Goal: Information Seeking & Learning: Find specific fact

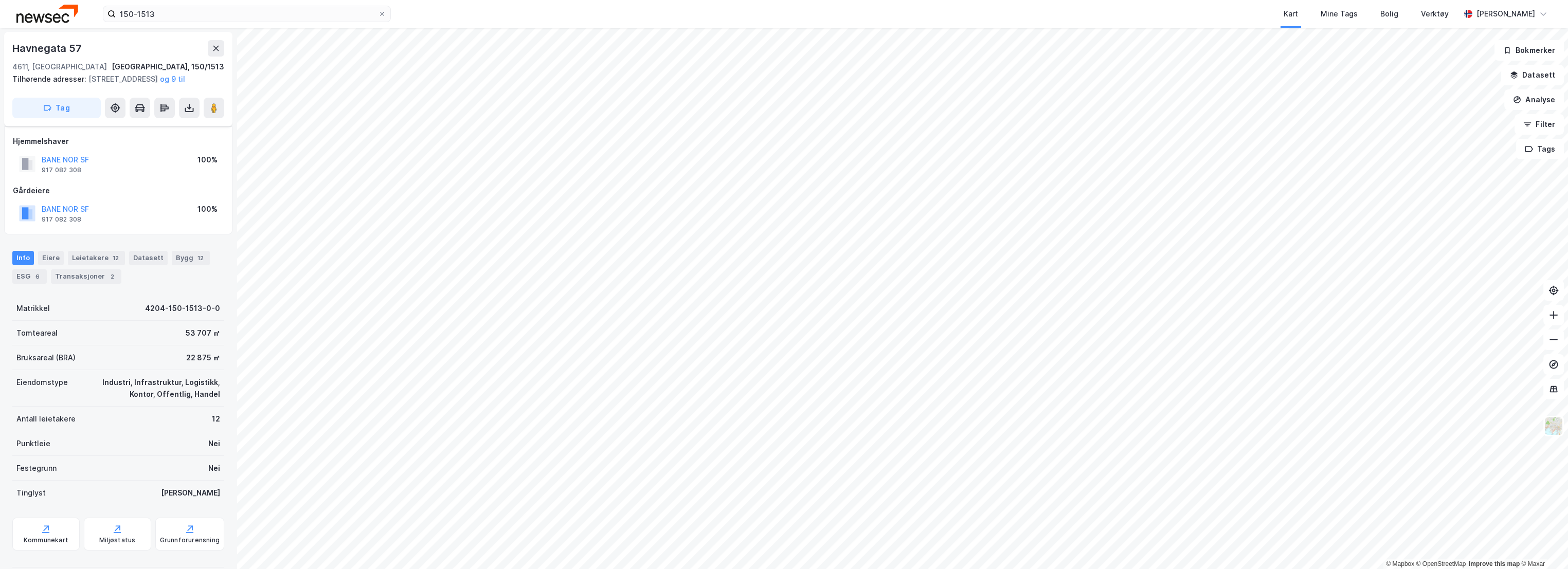
scroll to position [21, 0]
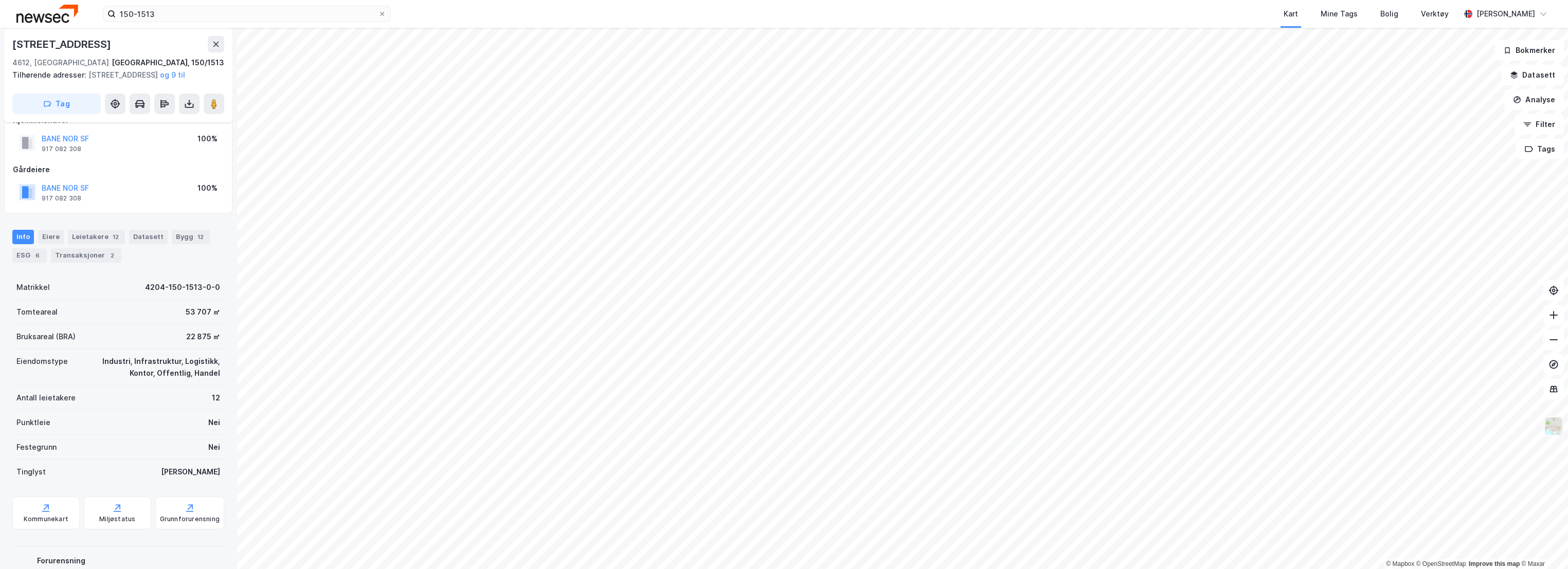
click at [1551, 427] on img at bounding box center [1553, 425] width 19 height 19
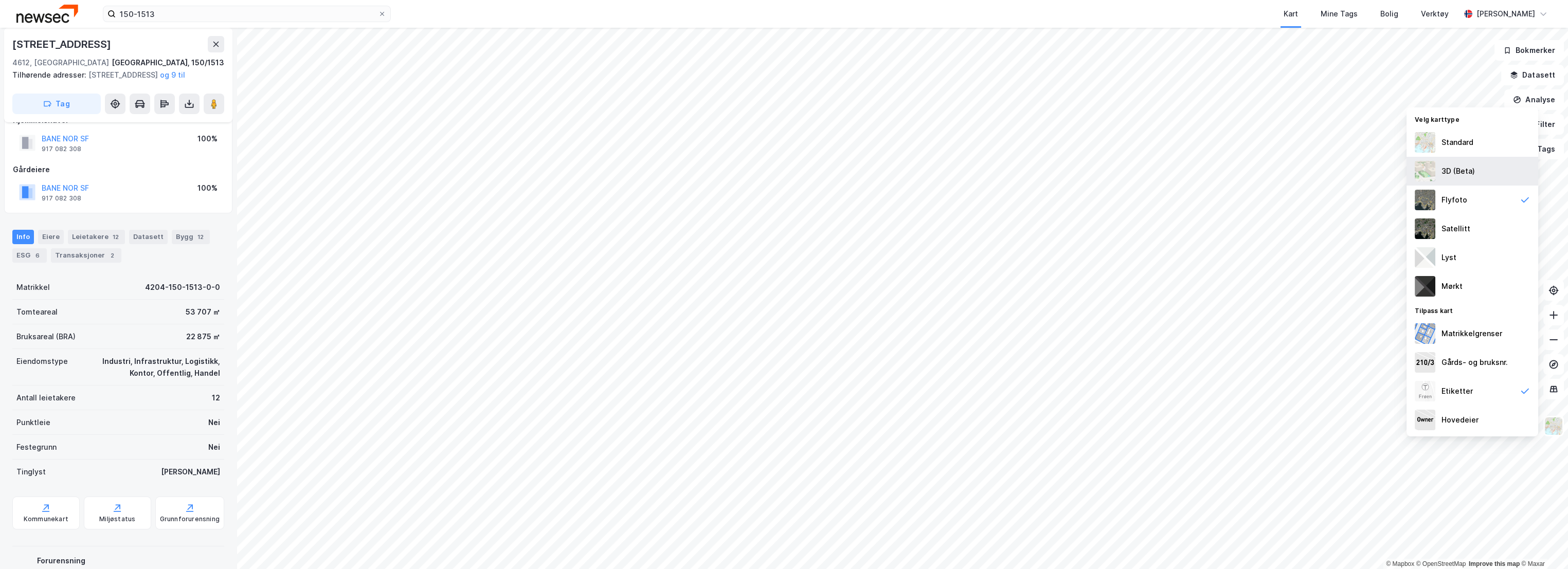
click at [1463, 167] on div "3D (Beta)" at bounding box center [1458, 170] width 33 height 12
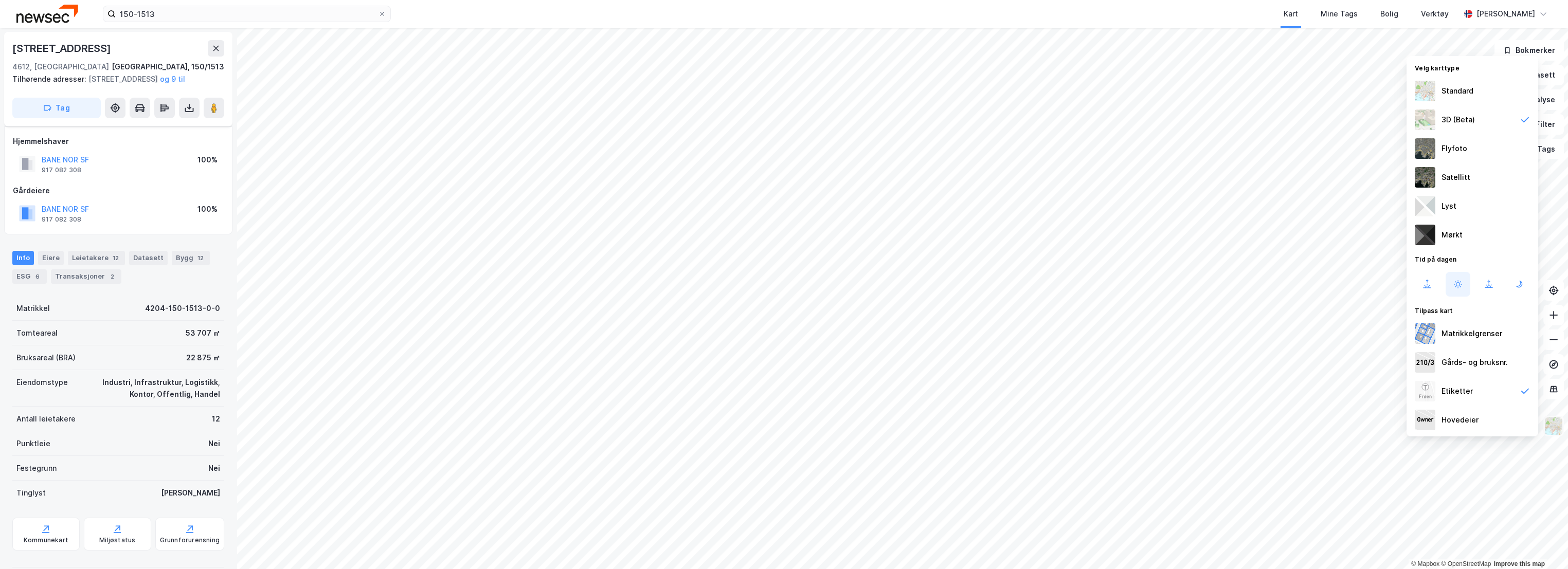
click at [1551, 423] on img at bounding box center [1553, 425] width 19 height 19
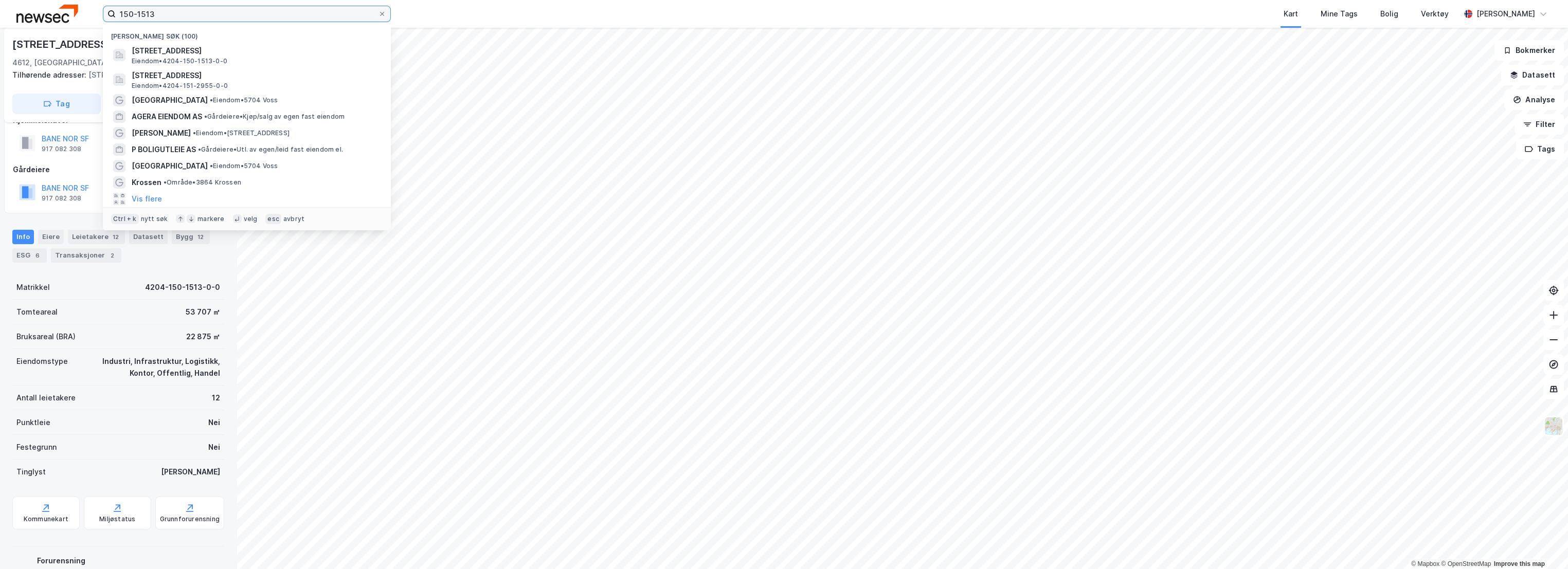
click at [251, 16] on input "150-1513" at bounding box center [247, 14] width 263 height 16
click at [149, 14] on input "150-1513" at bounding box center [247, 14] width 263 height 16
paste input "766"
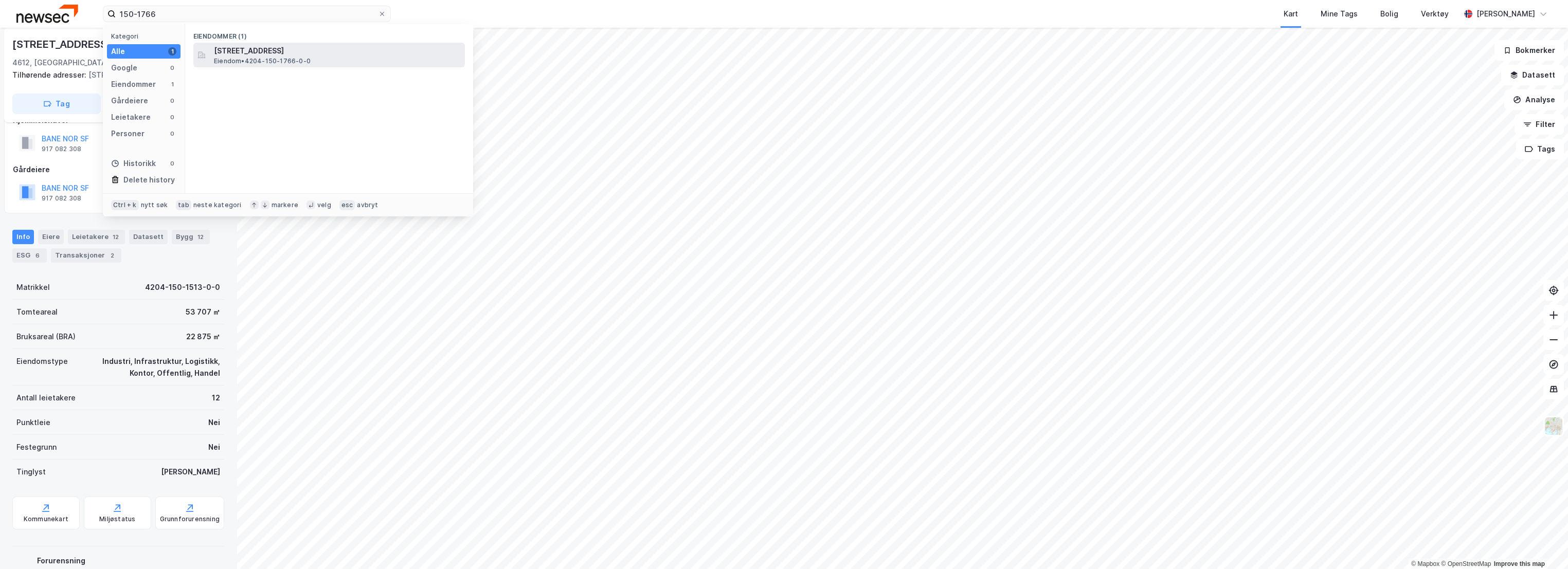
click at [265, 51] on span "[STREET_ADDRESS]" at bounding box center [337, 51] width 247 height 12
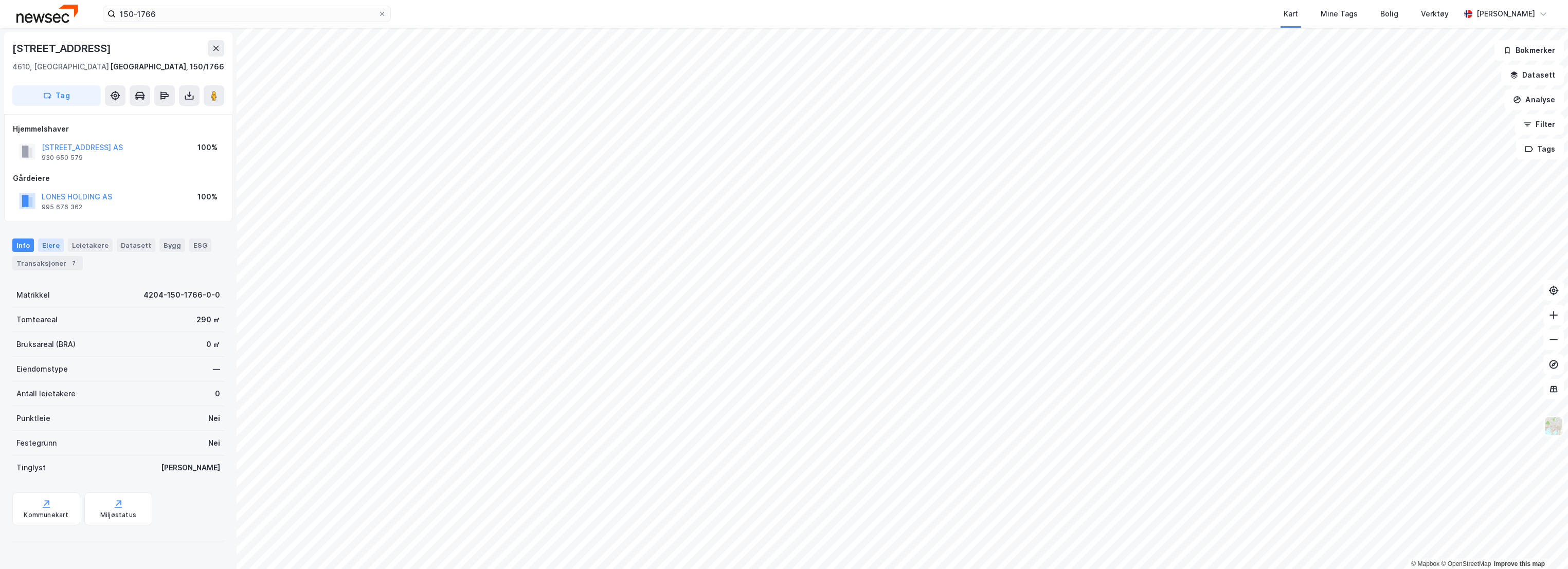
click at [52, 243] on div "Eiere" at bounding box center [51, 245] width 26 height 14
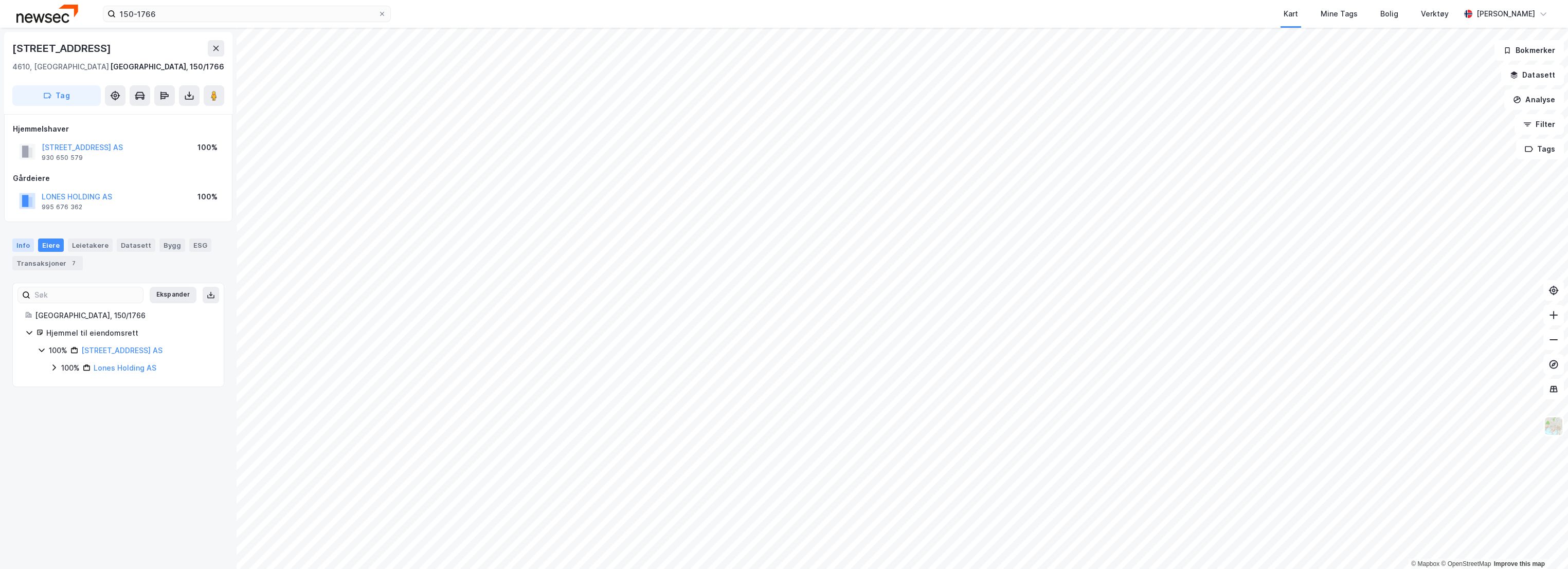
click at [17, 246] on div "Info" at bounding box center [22, 245] width 21 height 14
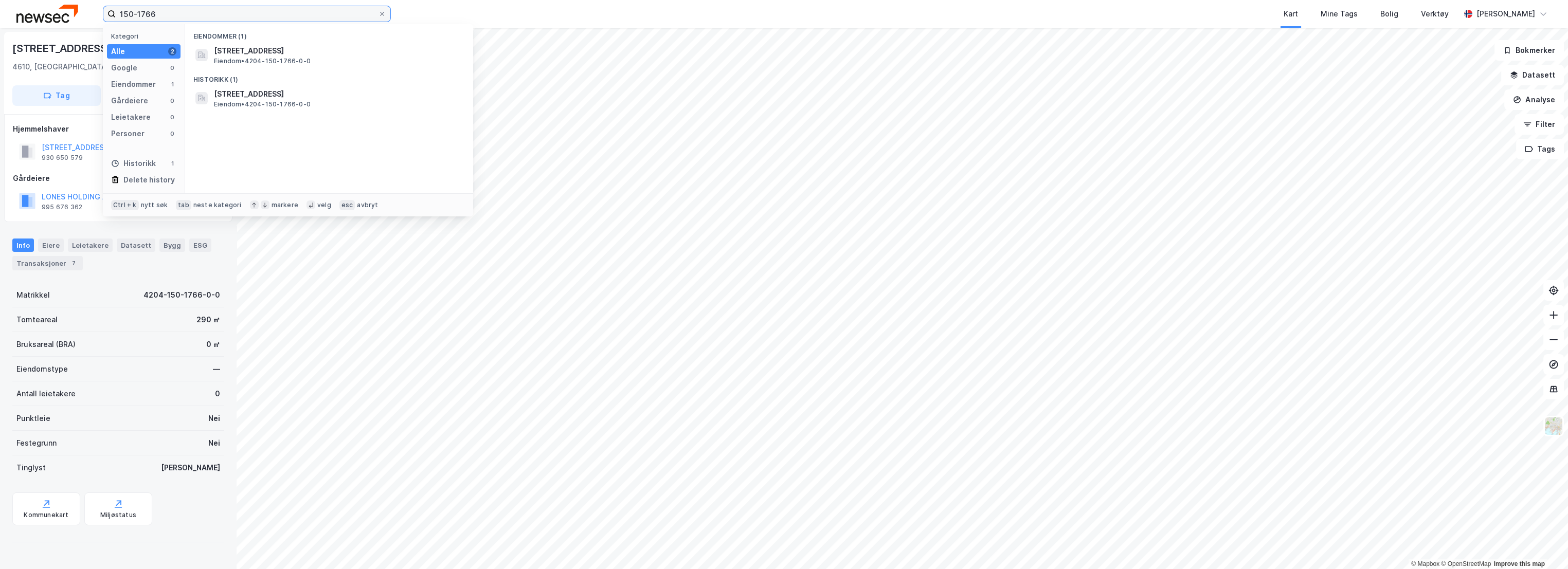
click at [132, 11] on input "150-1766" at bounding box center [247, 14] width 263 height 16
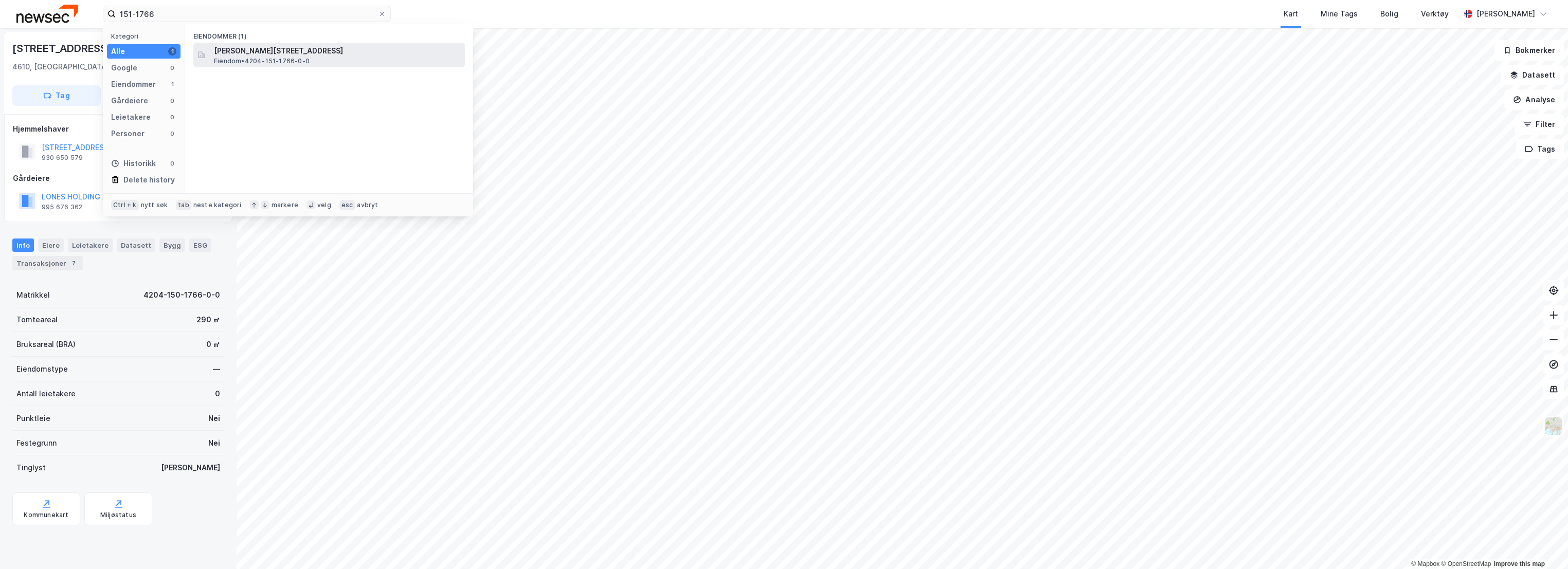
click at [333, 58] on div "Jørgen Moes gate 6, 4616, KRISTIANSAND S, KRISTIANSAND Eiendom • 4204-151-1766-…" at bounding box center [338, 55] width 249 height 20
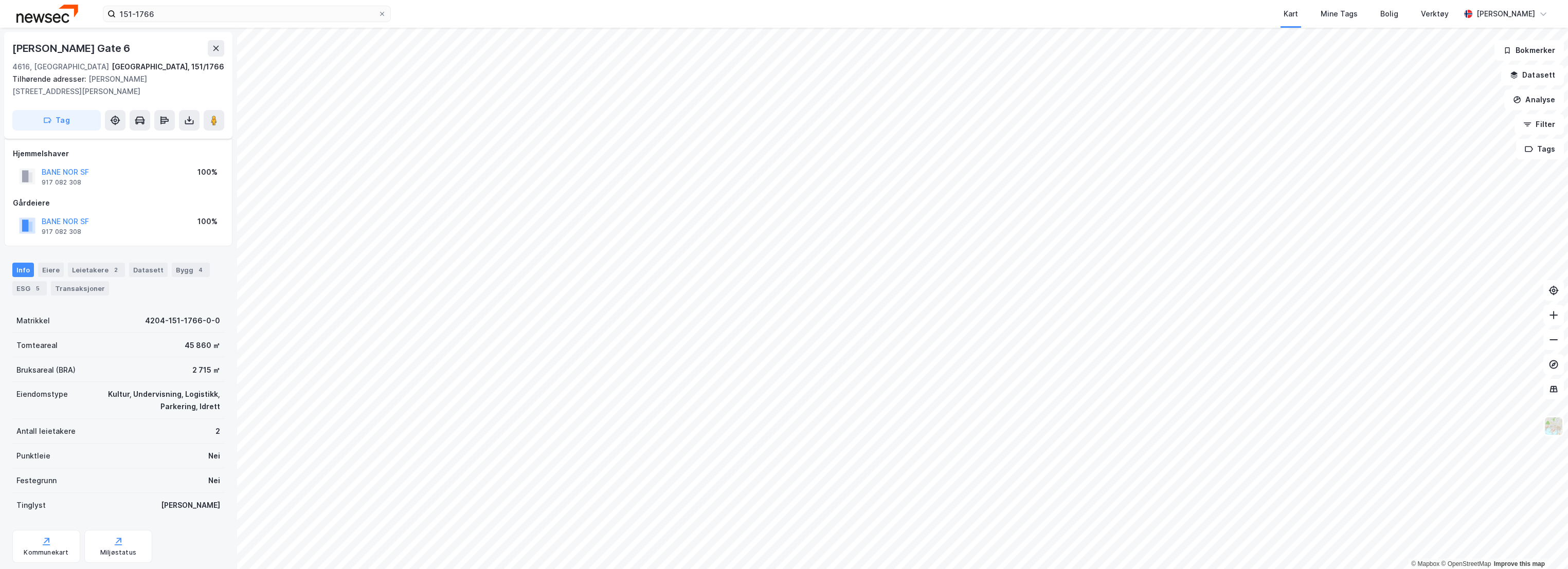
scroll to position [21, 0]
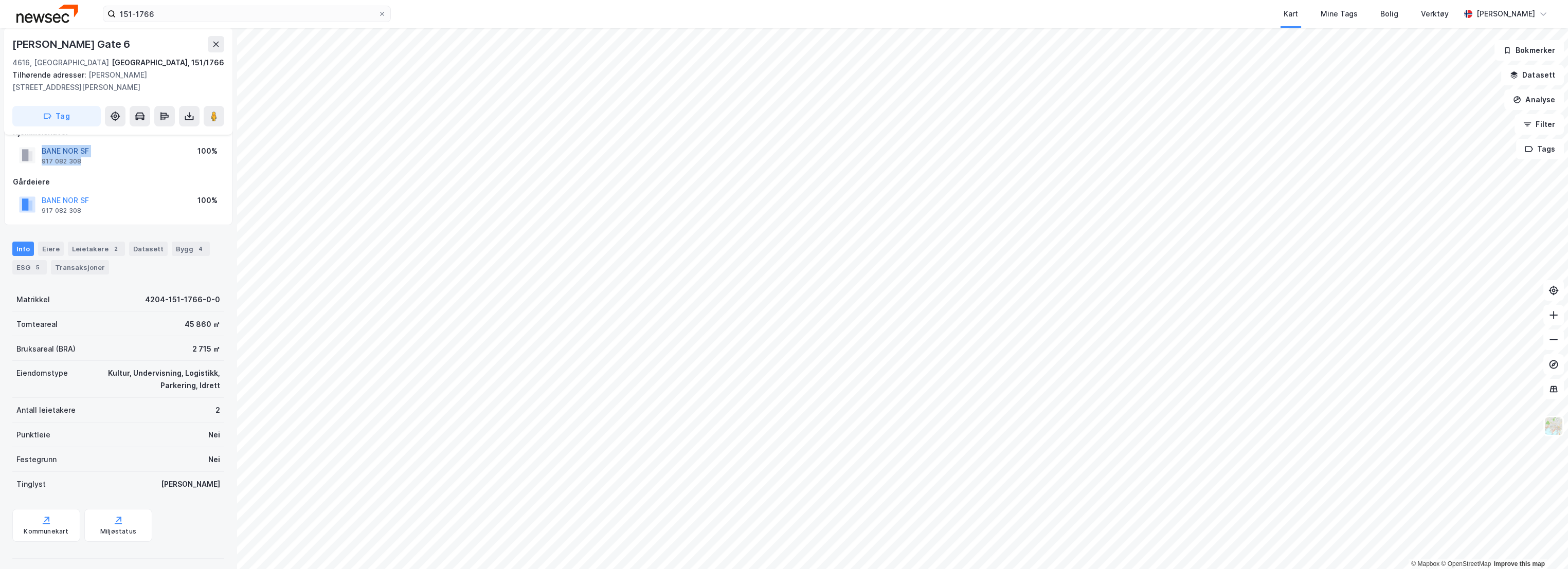
drag, startPoint x: 92, startPoint y: 164, endPoint x: 41, endPoint y: 149, distance: 53.2
click at [41, 149] on div "BANE NOR SF 917 082 308 100%" at bounding box center [118, 155] width 211 height 25
copy div "BANE NOR SF 917 082 308"
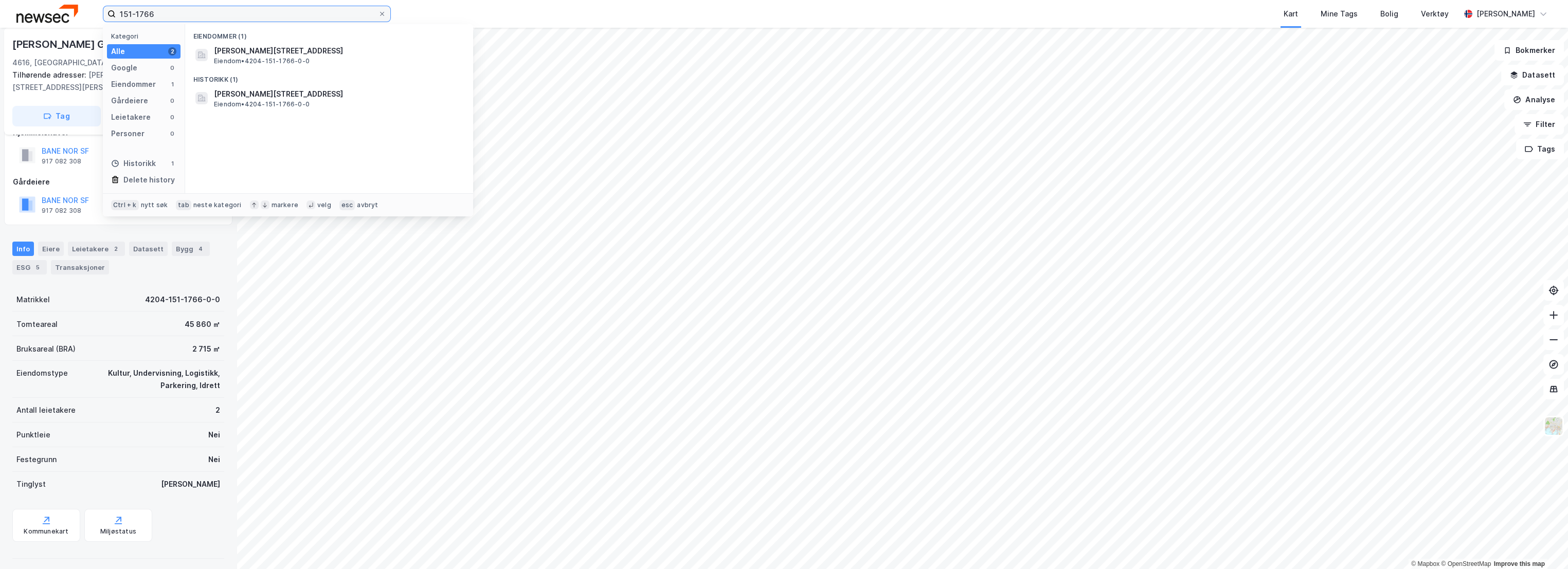
click at [166, 15] on input "151-1766" at bounding box center [247, 14] width 263 height 16
click at [147, 14] on input "151-1766" at bounding box center [247, 14] width 263 height 16
click at [349, 52] on span "[STREET_ADDRESS]" at bounding box center [337, 51] width 247 height 12
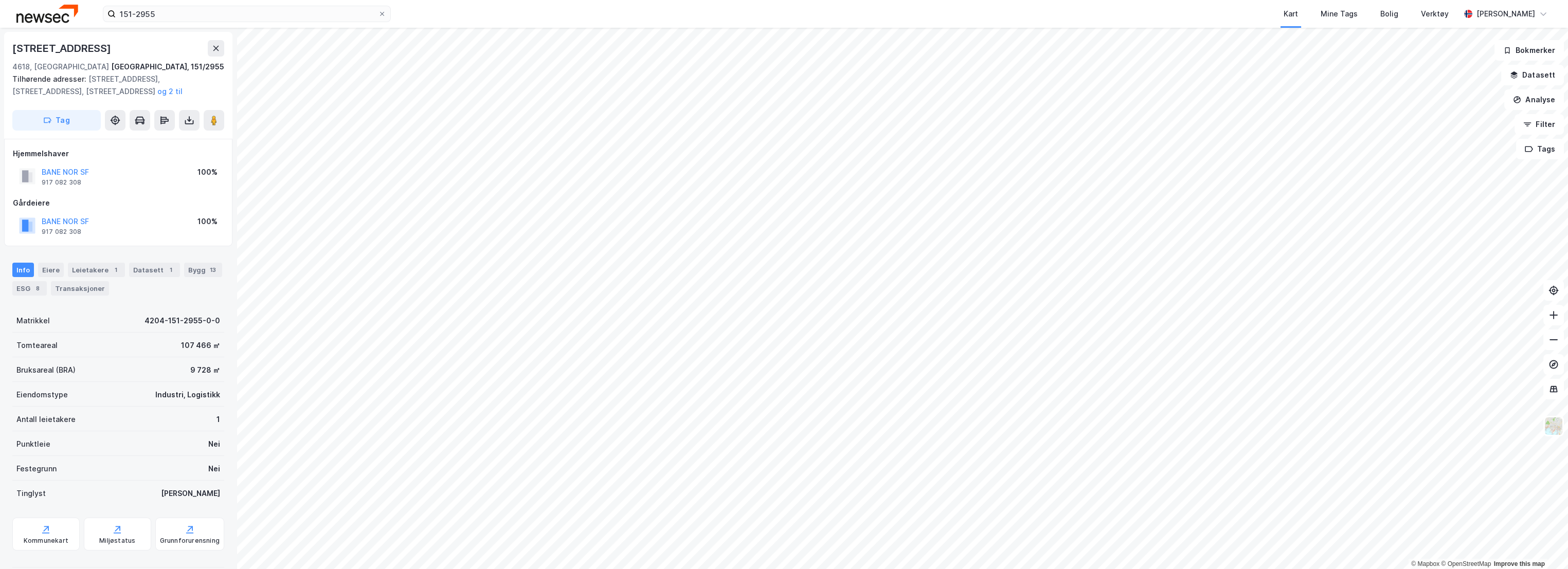
scroll to position [21, 0]
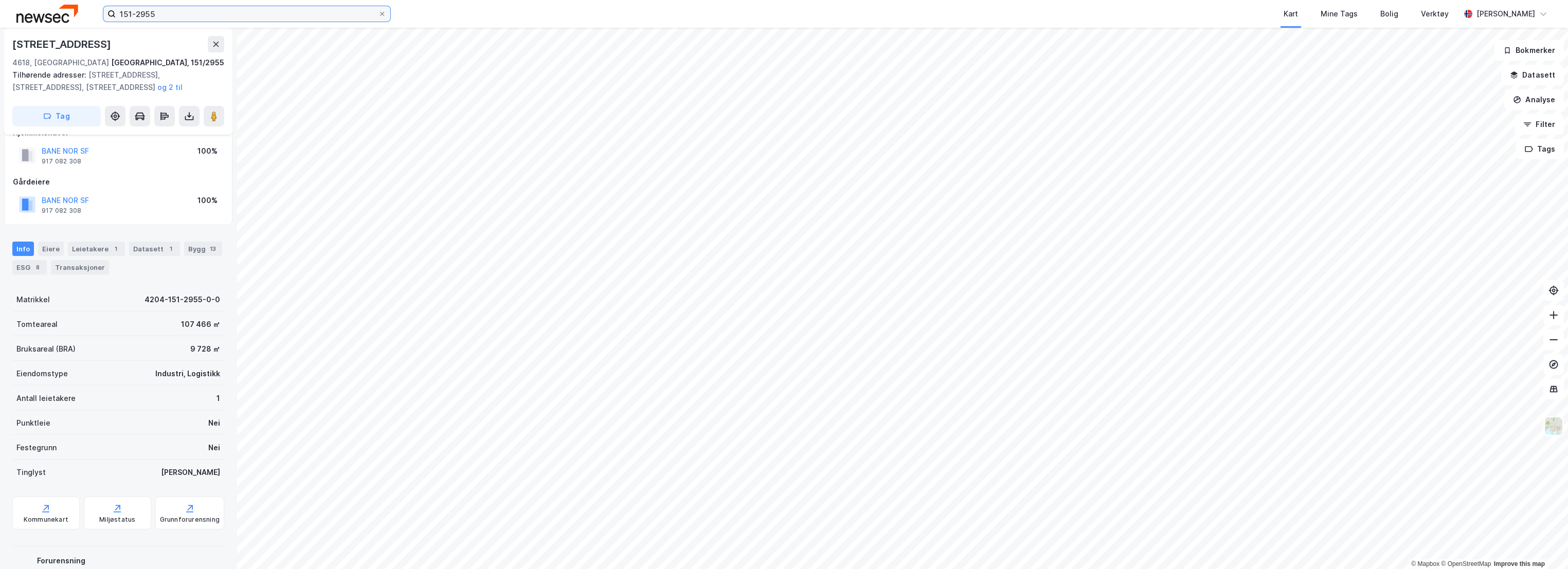
click at [132, 10] on input "151-2955" at bounding box center [247, 14] width 263 height 16
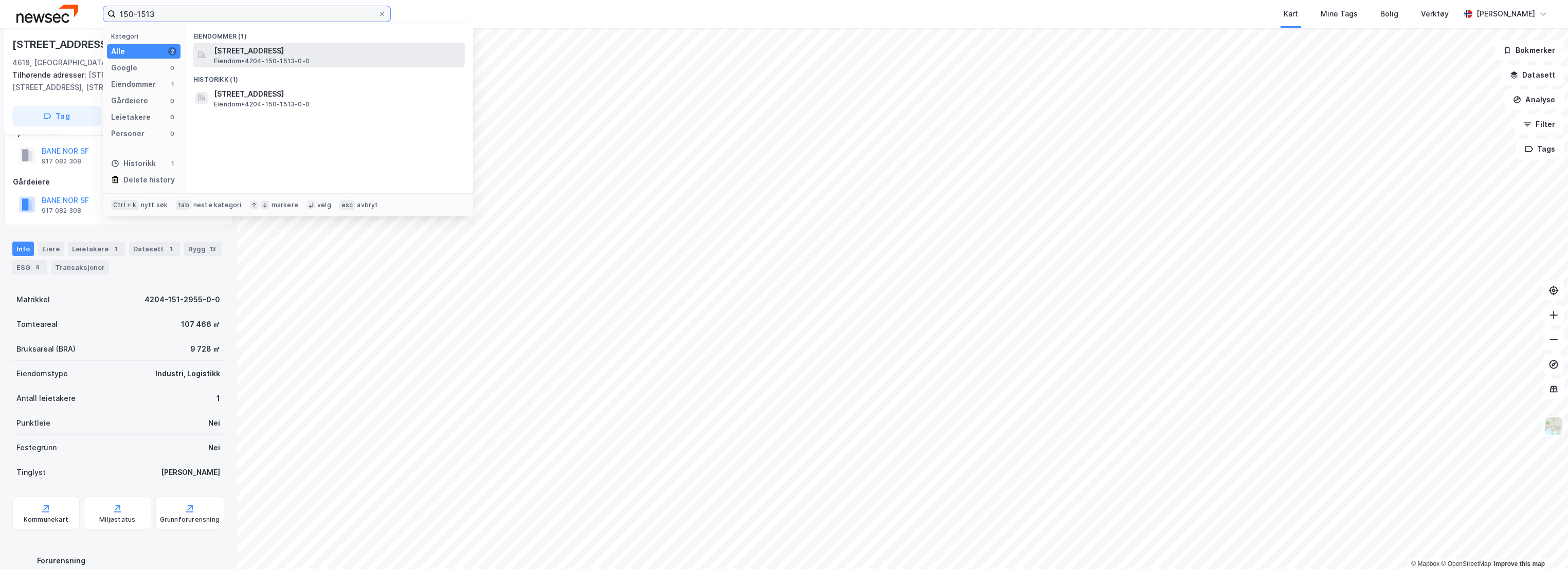
type input "150-1513"
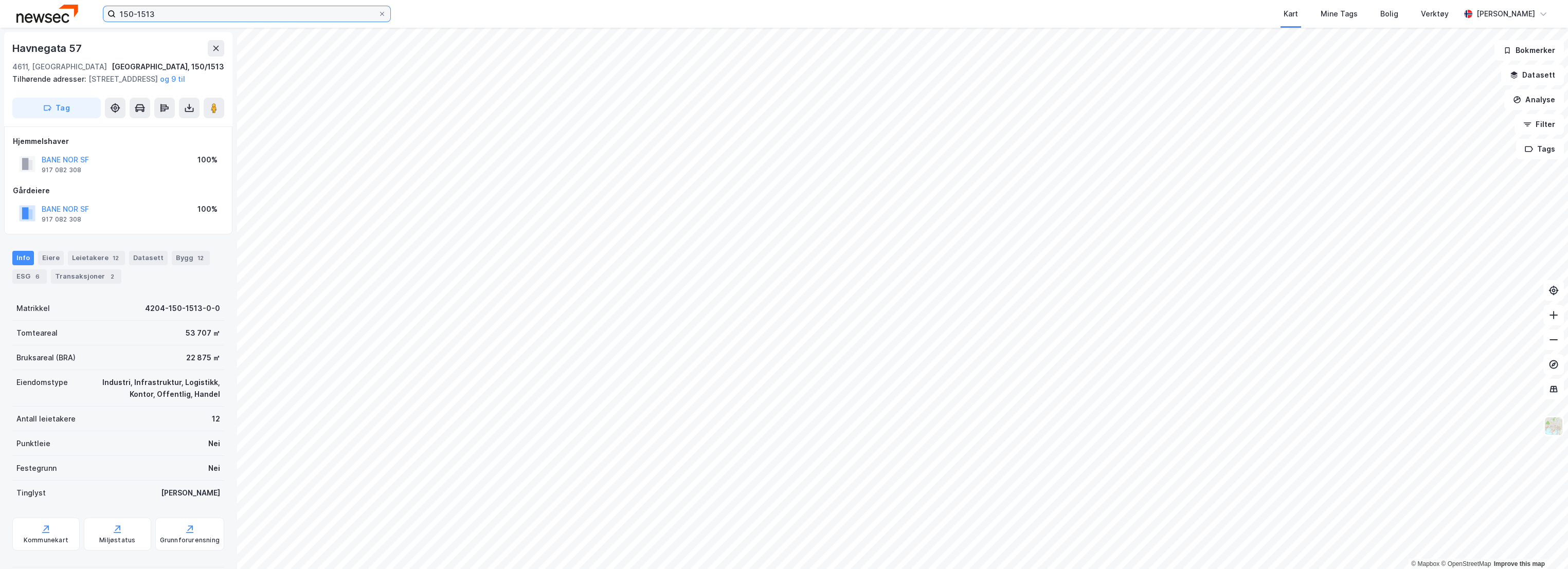
click at [167, 14] on input "150-1513" at bounding box center [247, 14] width 263 height 16
click at [384, 15] on icon at bounding box center [381, 14] width 6 height 6
click at [378, 15] on input "150-1513" at bounding box center [247, 14] width 263 height 16
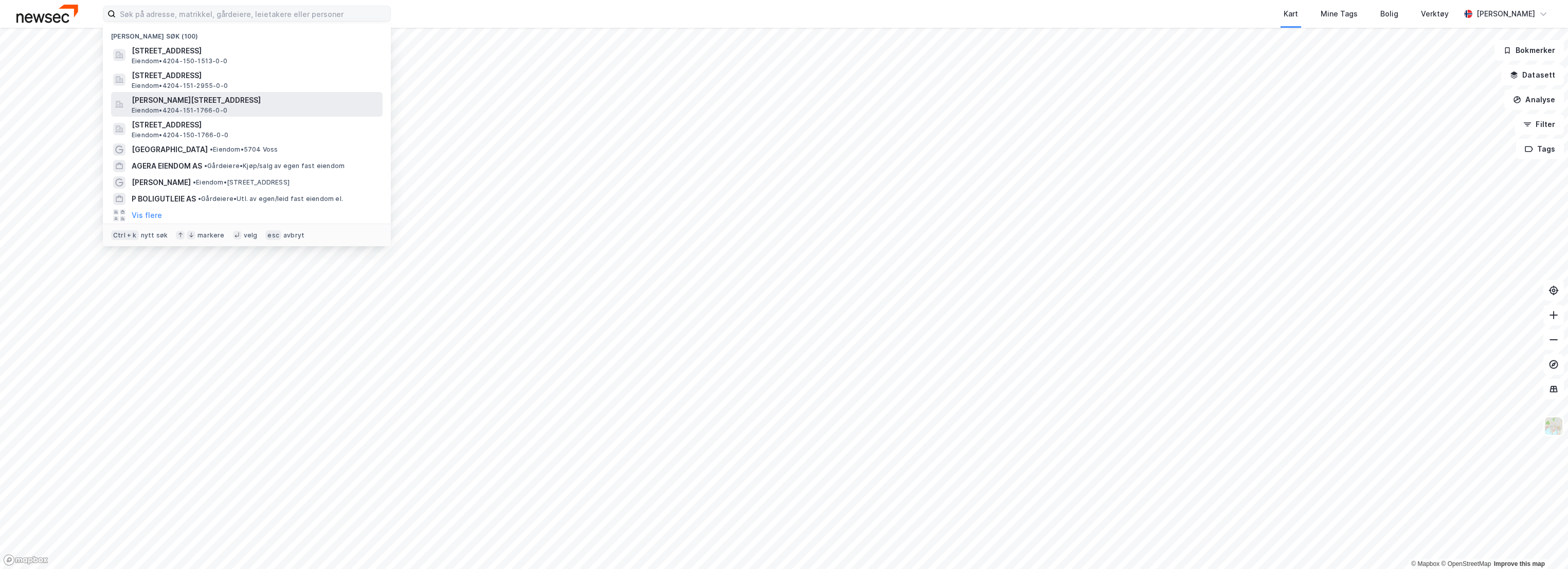
click at [250, 100] on span "[PERSON_NAME][STREET_ADDRESS]" at bounding box center [255, 99] width 247 height 12
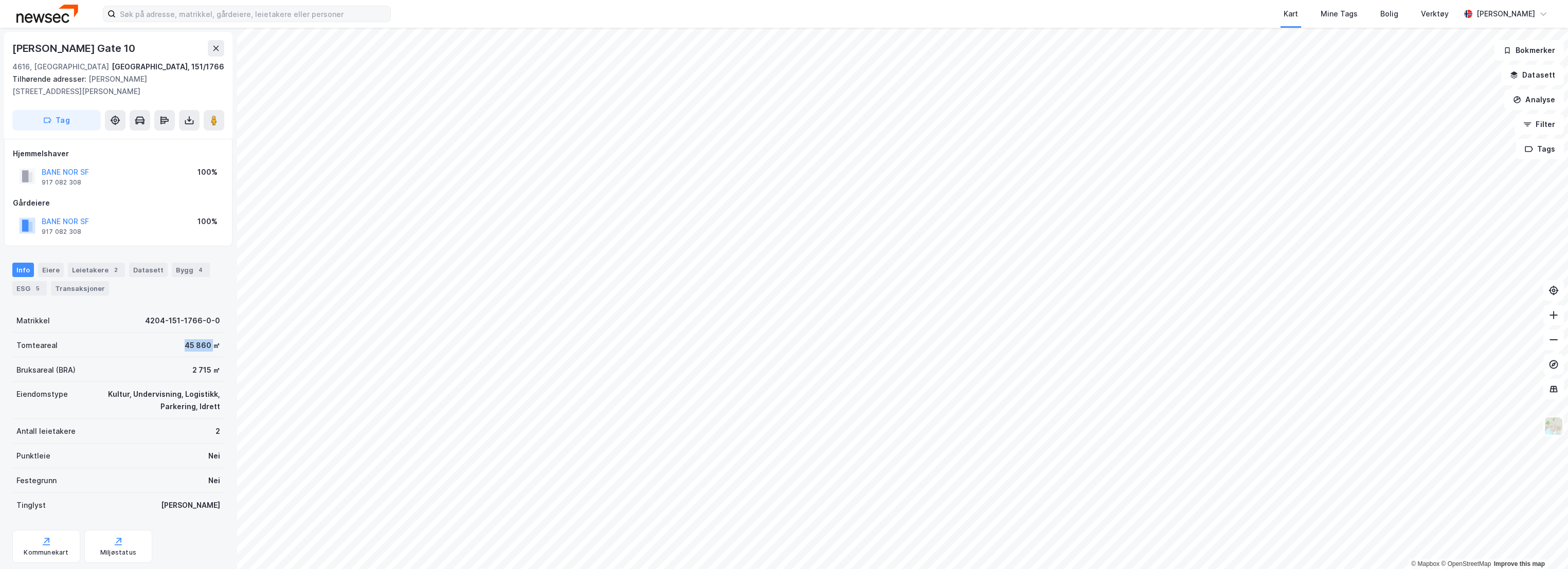
drag, startPoint x: 198, startPoint y: 344, endPoint x: 204, endPoint y: 343, distance: 6.1
click at [204, 343] on div "Tomteareal 45 860 ㎡" at bounding box center [118, 344] width 212 height 25
copy div "45 860"
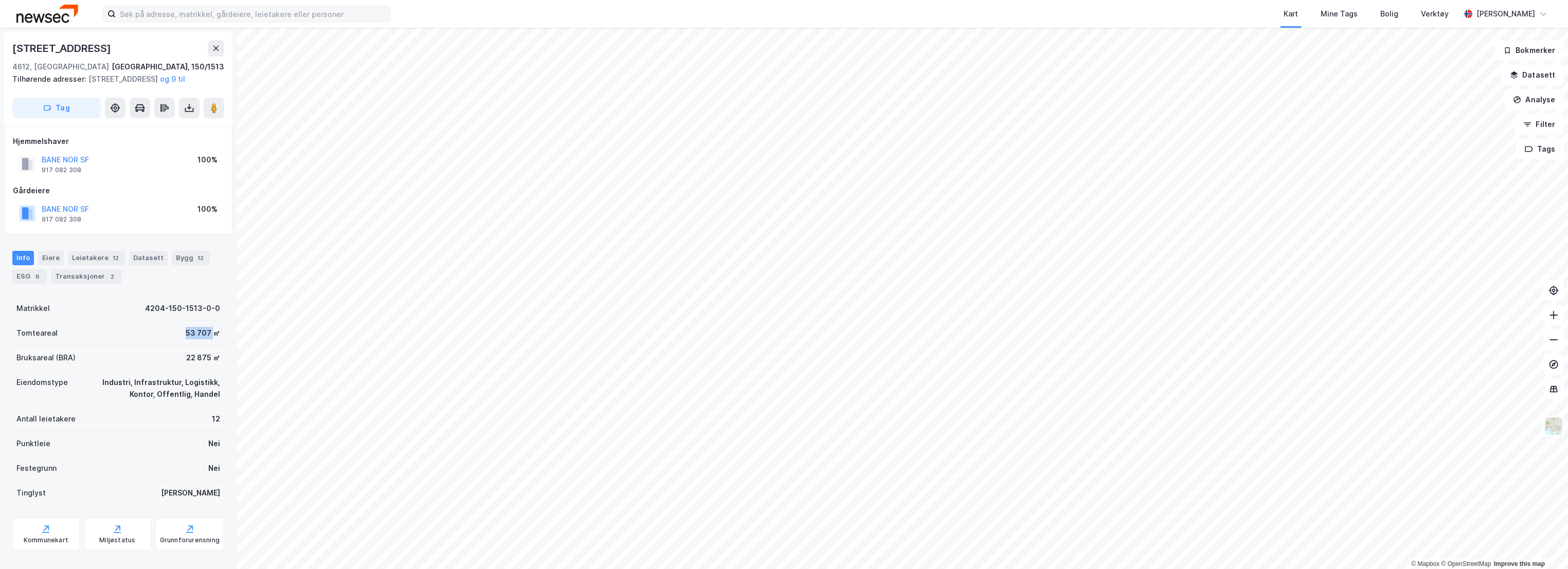
drag, startPoint x: 176, startPoint y: 343, endPoint x: 203, endPoint y: 343, distance: 27.0
click at [203, 343] on div "Tomteareal 53 707 ㎡" at bounding box center [118, 332] width 212 height 25
copy div "53 707"
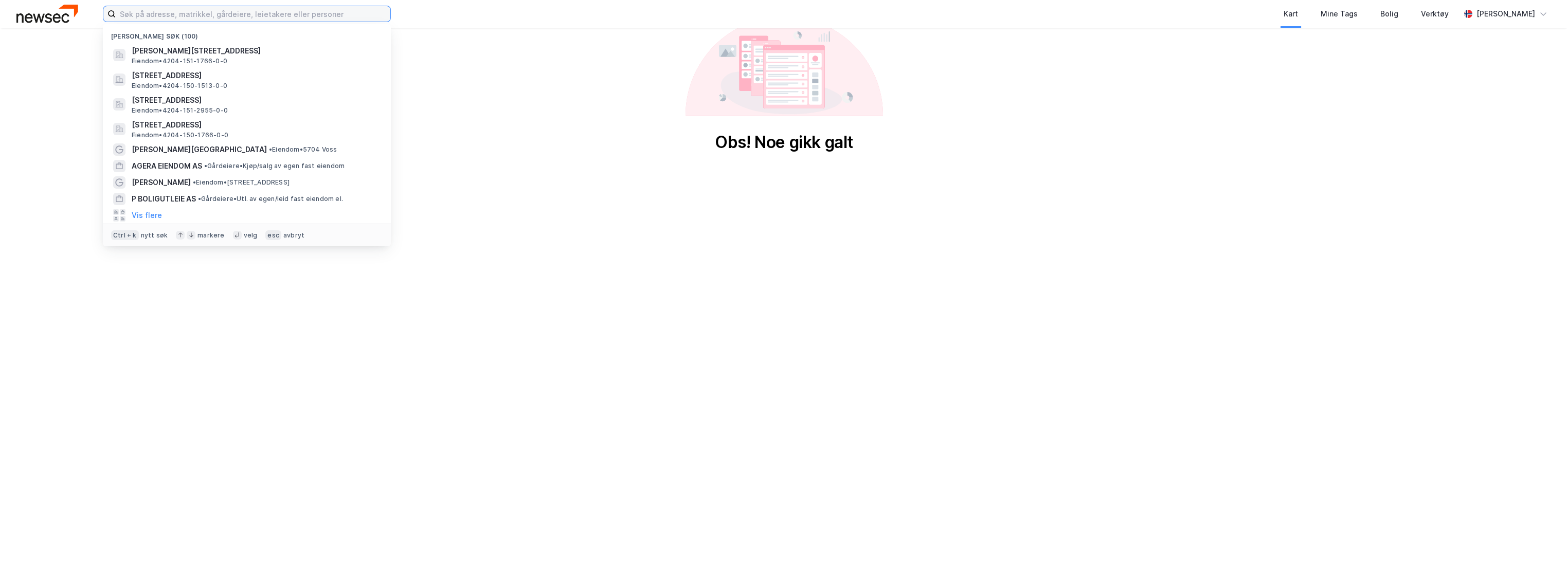
click at [177, 16] on input at bounding box center [253, 14] width 275 height 16
click at [206, 50] on span "[PERSON_NAME][STREET_ADDRESS]" at bounding box center [255, 51] width 247 height 12
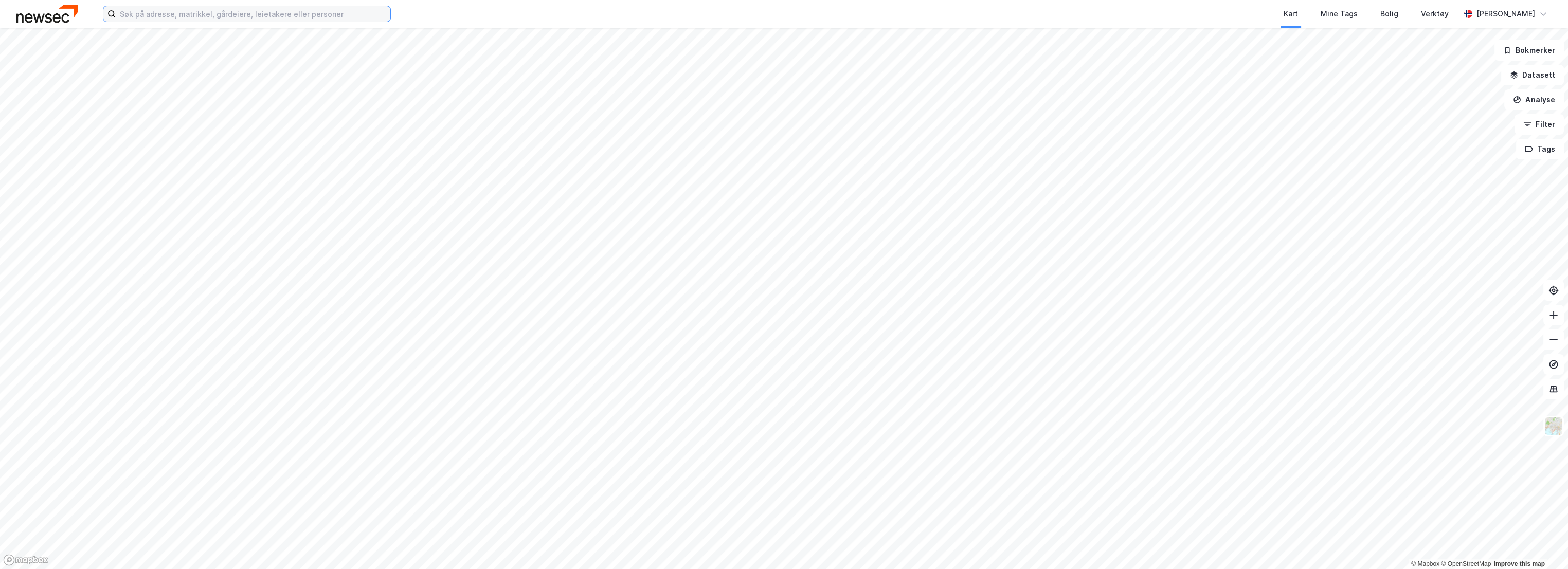
click at [214, 14] on input at bounding box center [253, 14] width 275 height 16
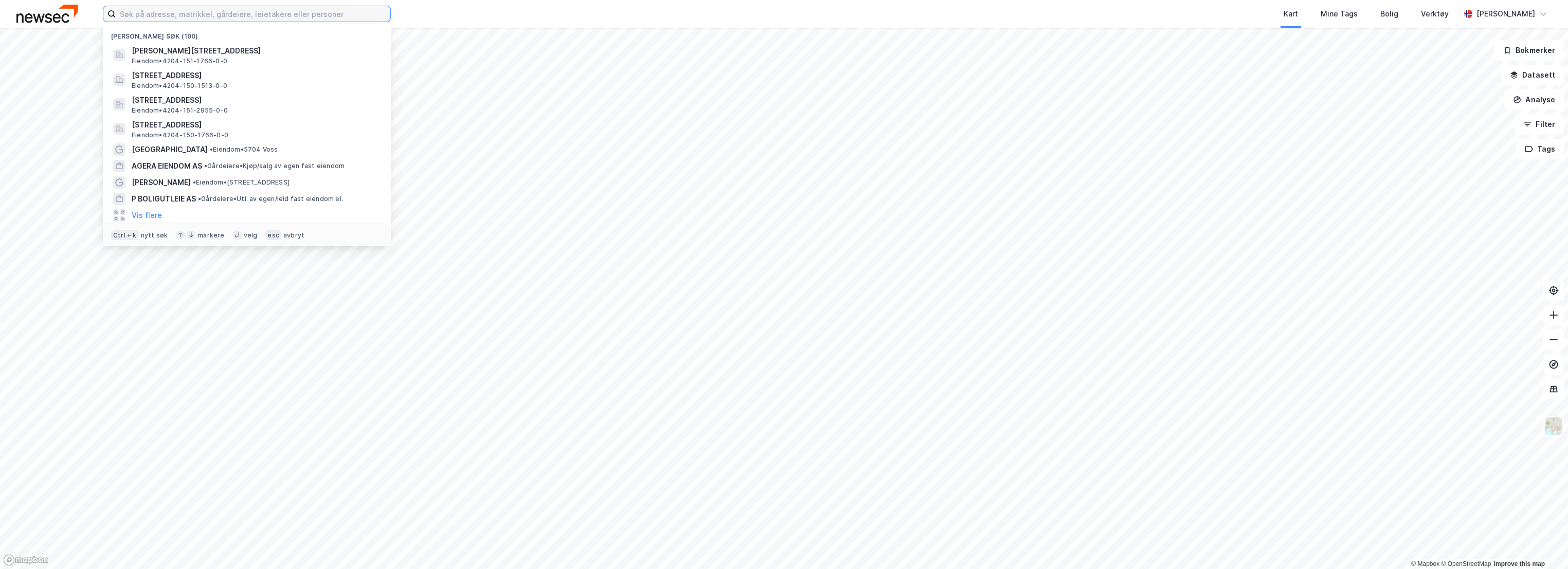
click at [214, 14] on input at bounding box center [253, 14] width 275 height 16
click at [173, 102] on span "[STREET_ADDRESS]" at bounding box center [255, 99] width 247 height 12
